Goal: Information Seeking & Learning: Understand process/instructions

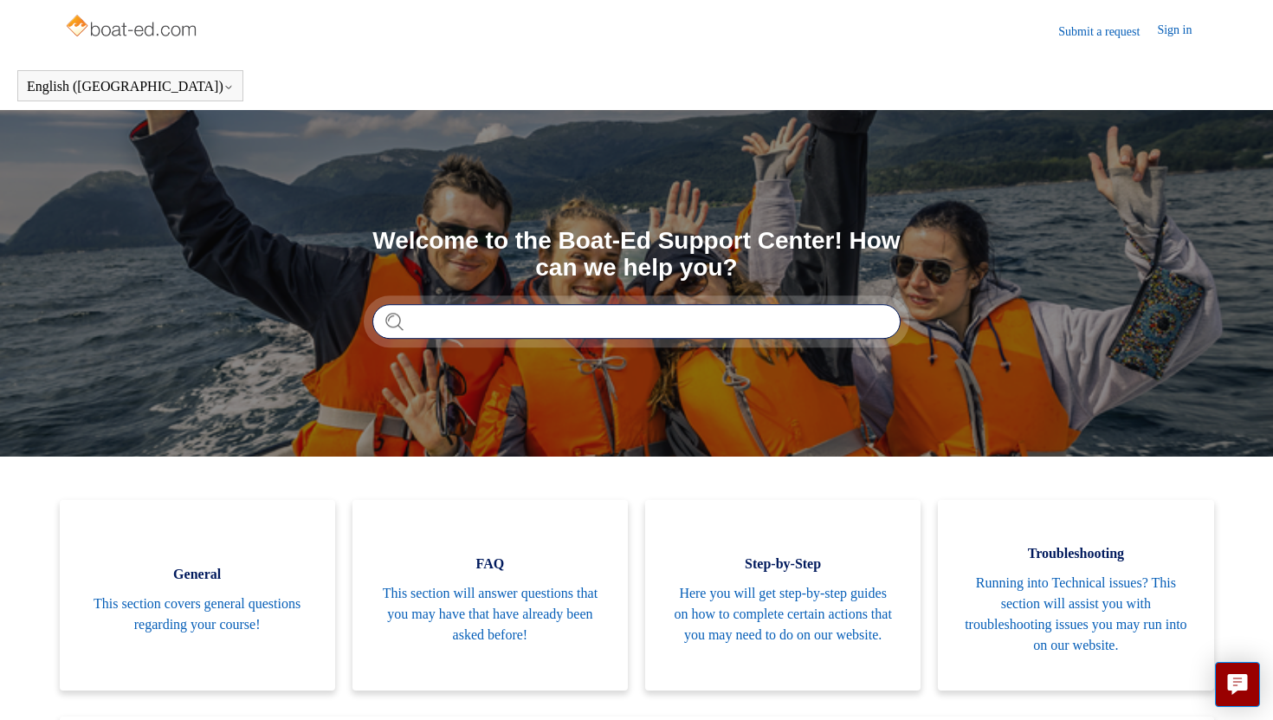
click at [726, 313] on input "Search" at bounding box center [636, 321] width 528 height 35
type input "**********"
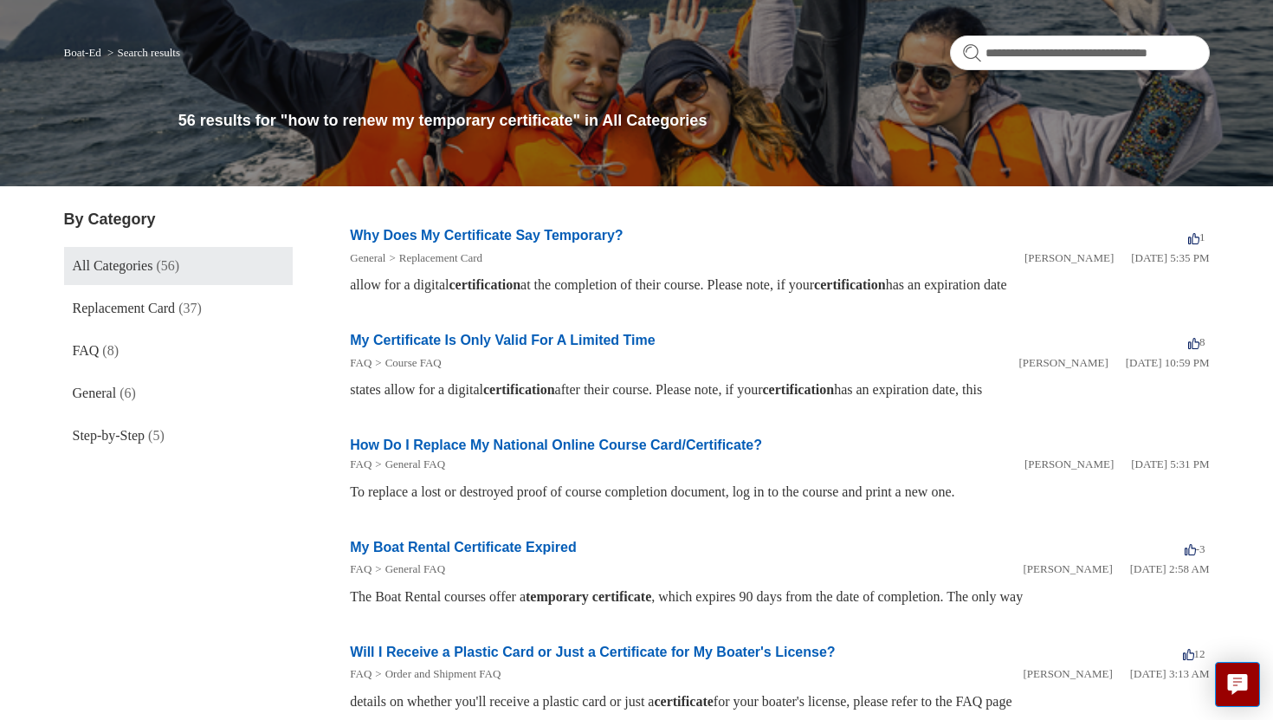
scroll to position [159, 0]
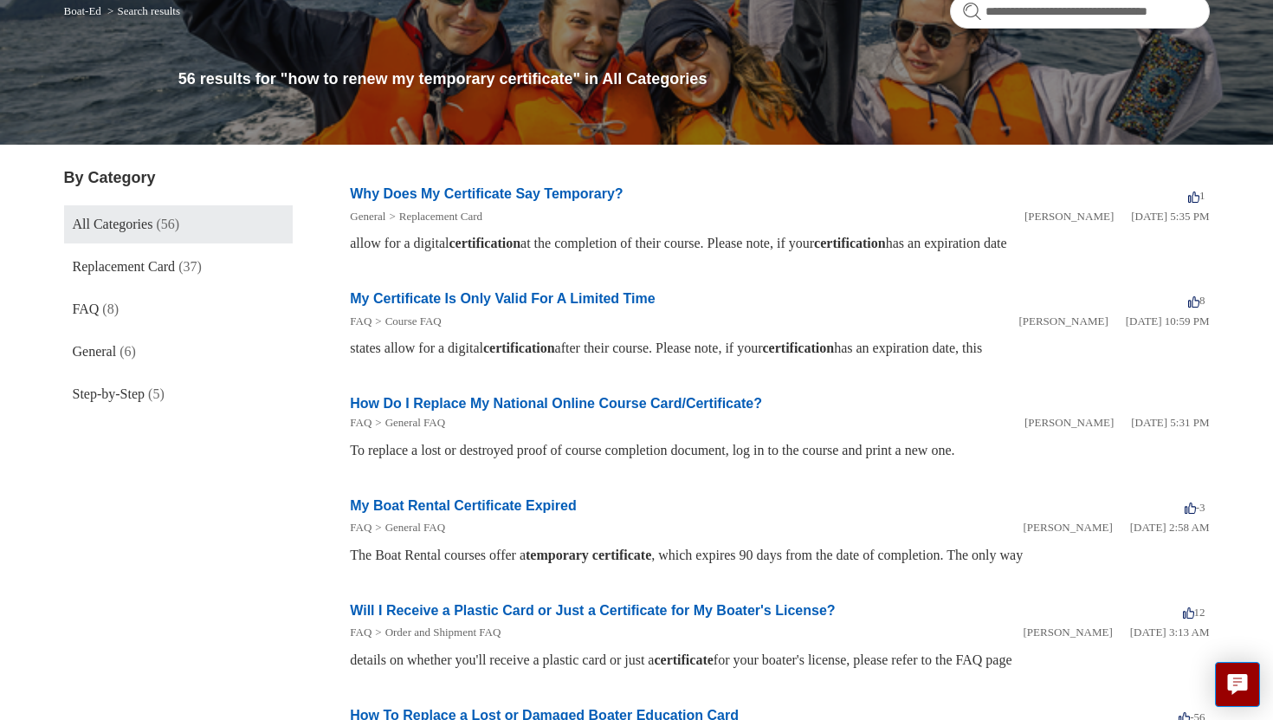
click at [619, 303] on link "My Certificate Is Only Valid For A Limited Time" at bounding box center [502, 298] width 305 height 15
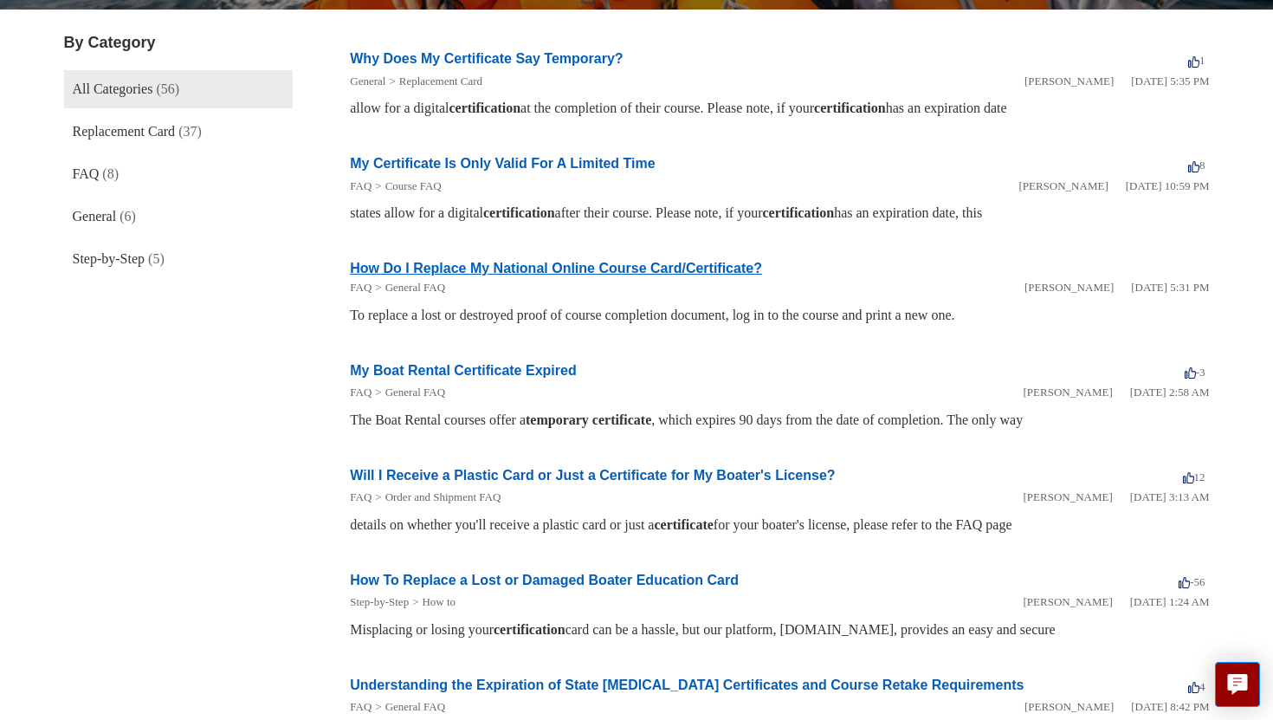
scroll to position [296, 0]
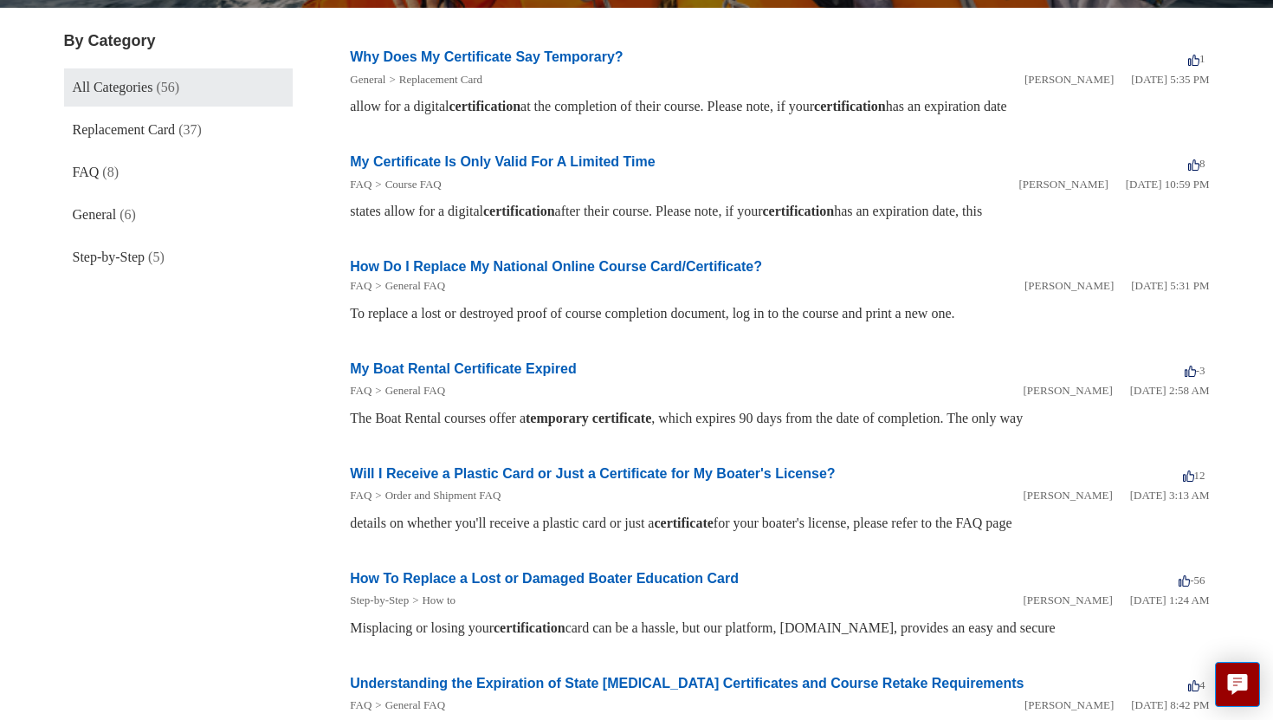
click at [501, 372] on link "My Boat Rental Certificate Expired" at bounding box center [463, 368] width 226 height 15
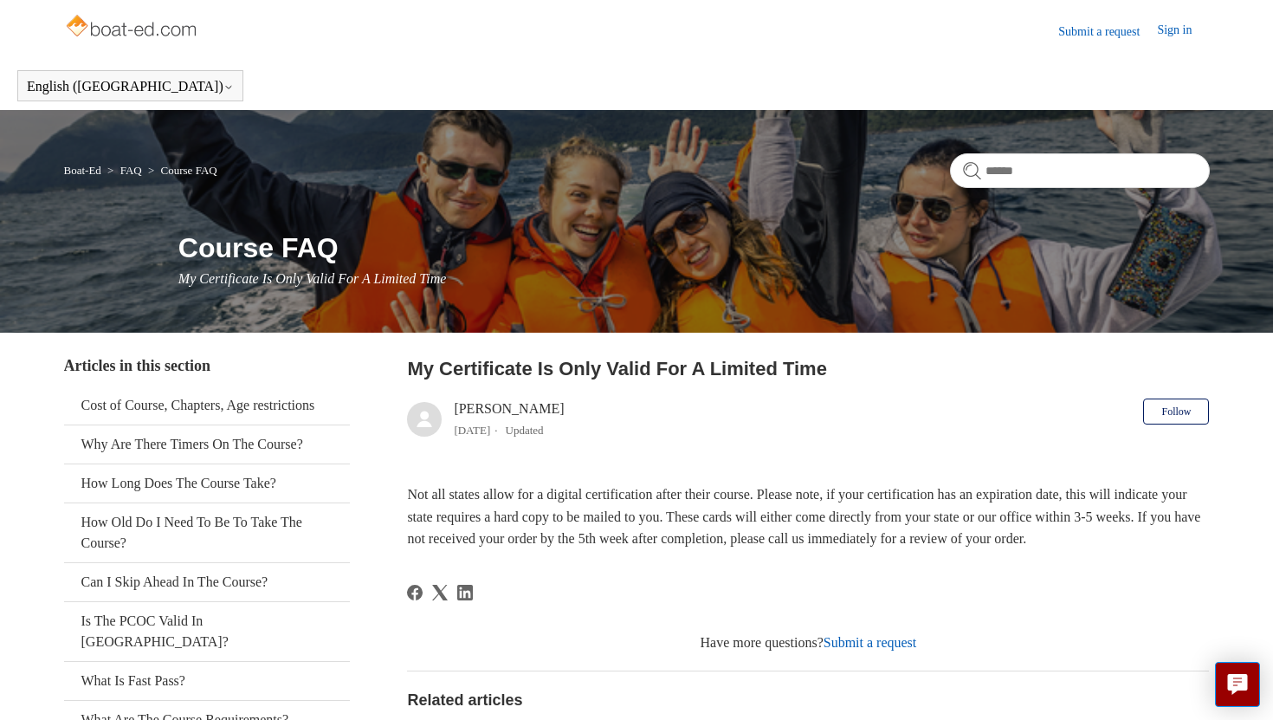
scroll to position [149, 0]
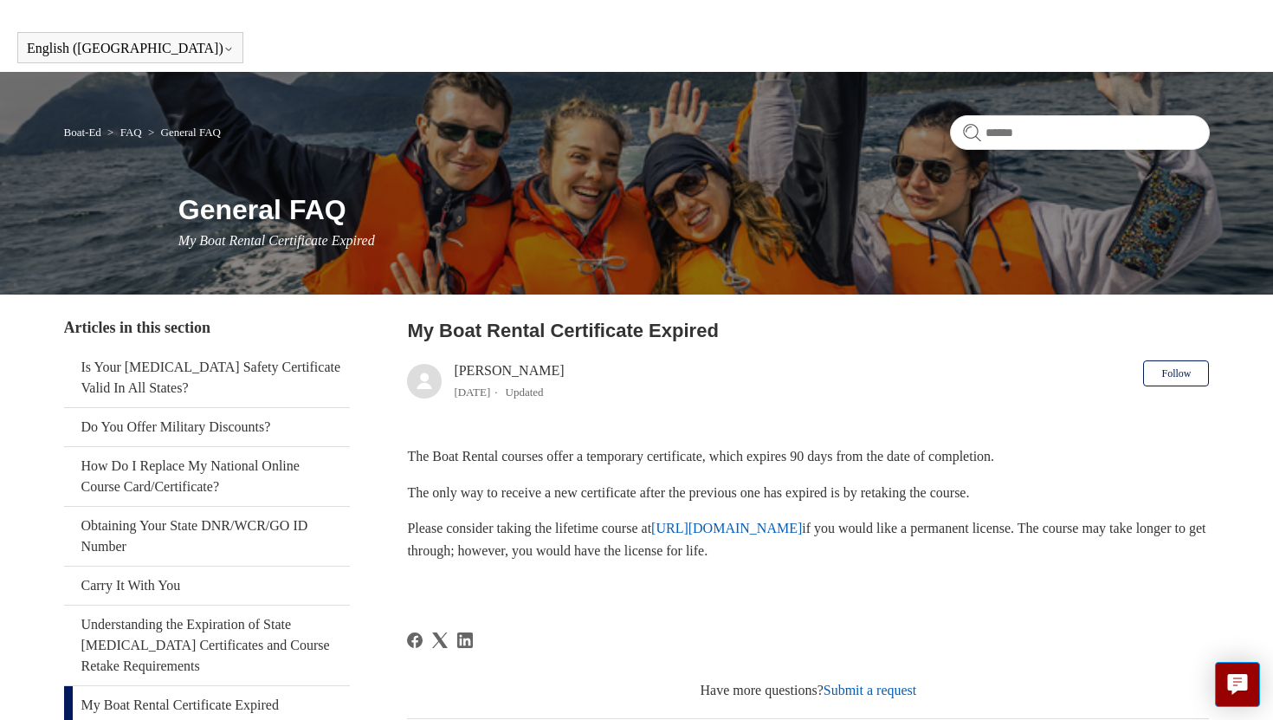
scroll to position [40, 0]
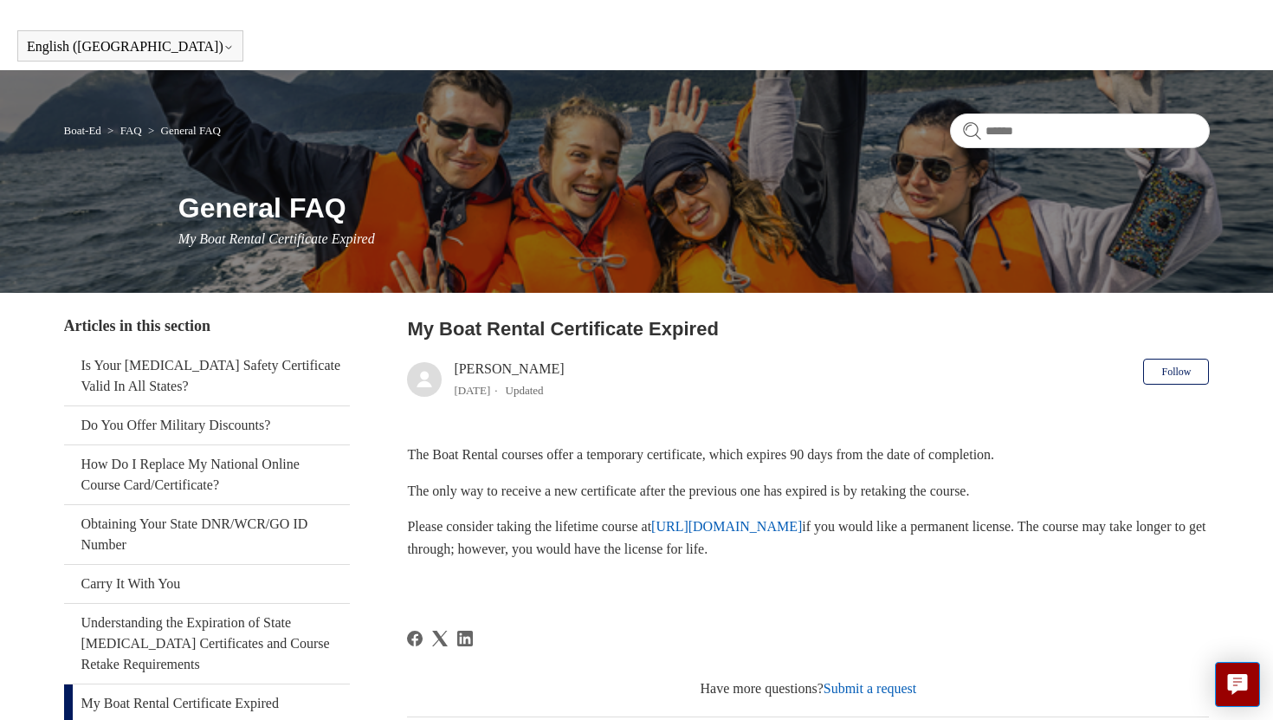
click at [749, 527] on link "[URL][DOMAIN_NAME]" at bounding box center [726, 526] width 151 height 15
